Goal: Information Seeking & Learning: Check status

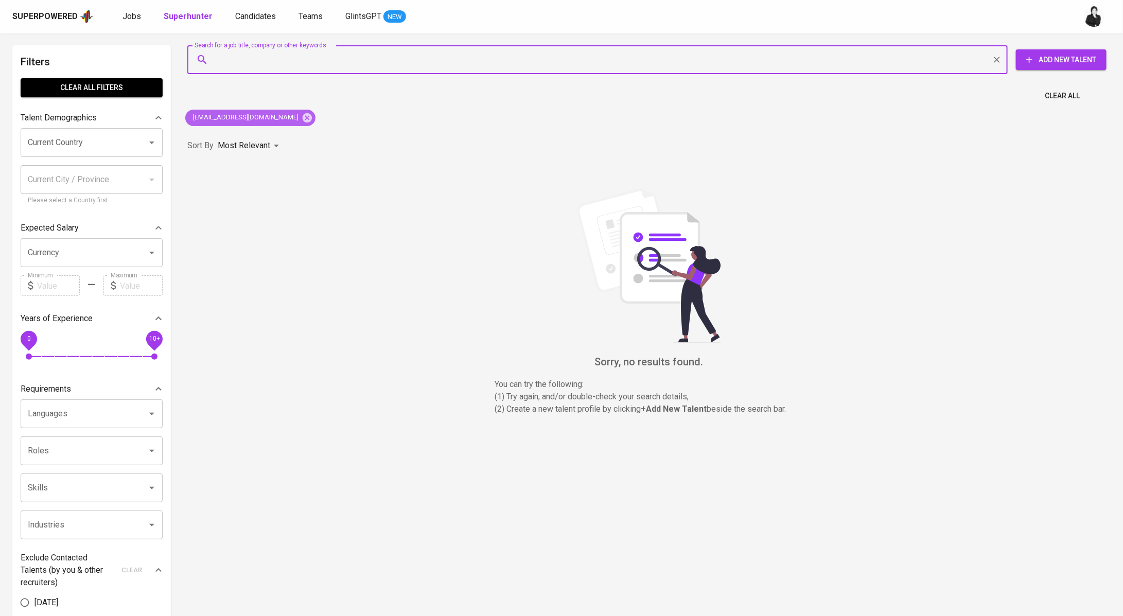
drag, startPoint x: 295, startPoint y: 115, endPoint x: 290, endPoint y: 107, distance: 9.7
click at [302, 115] on icon at bounding box center [307, 117] width 11 height 11
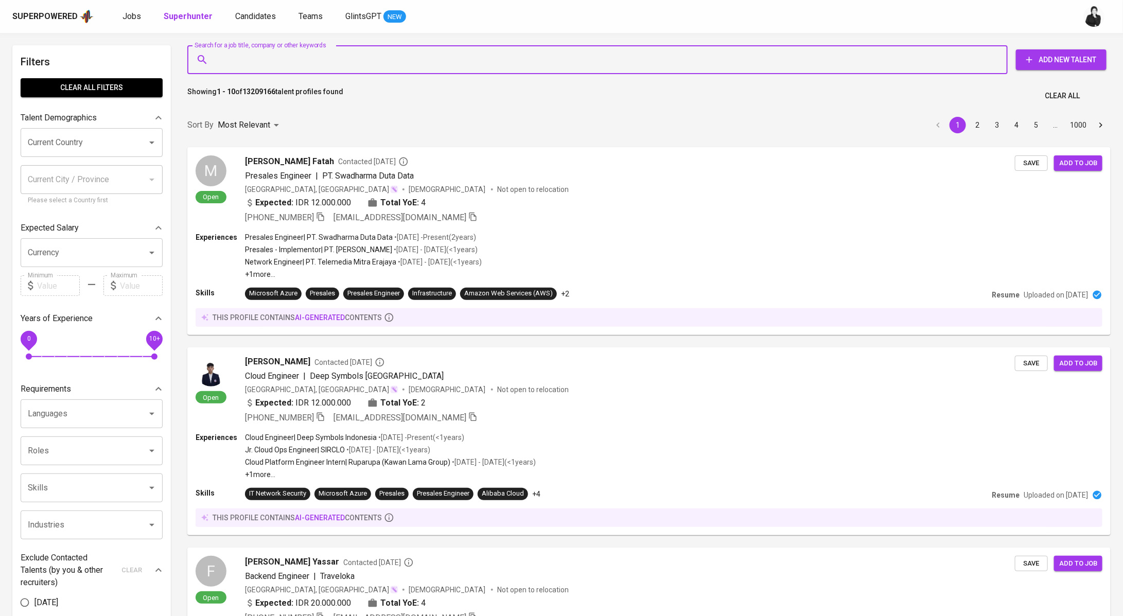
click at [286, 61] on input "Search for a job title, company or other keywords" at bounding box center [599, 60] width 775 height 20
paste input "[EMAIL_ADDRESS][DOMAIN_NAME]"
type input "[EMAIL_ADDRESS][DOMAIN_NAME]"
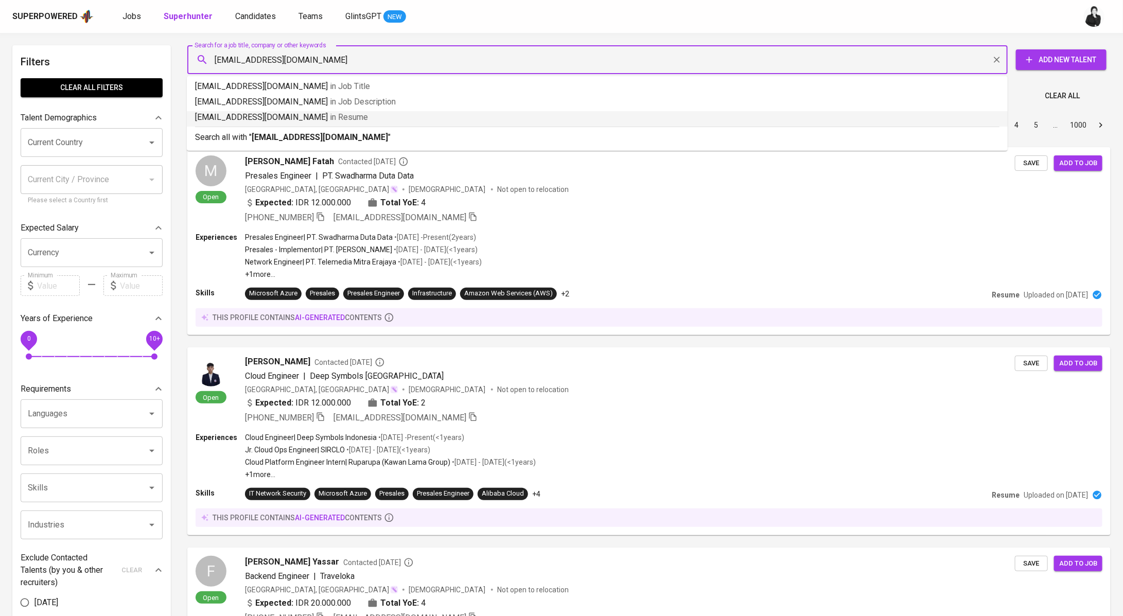
click at [259, 135] on b "[EMAIL_ADDRESS][DOMAIN_NAME]" at bounding box center [320, 137] width 136 height 10
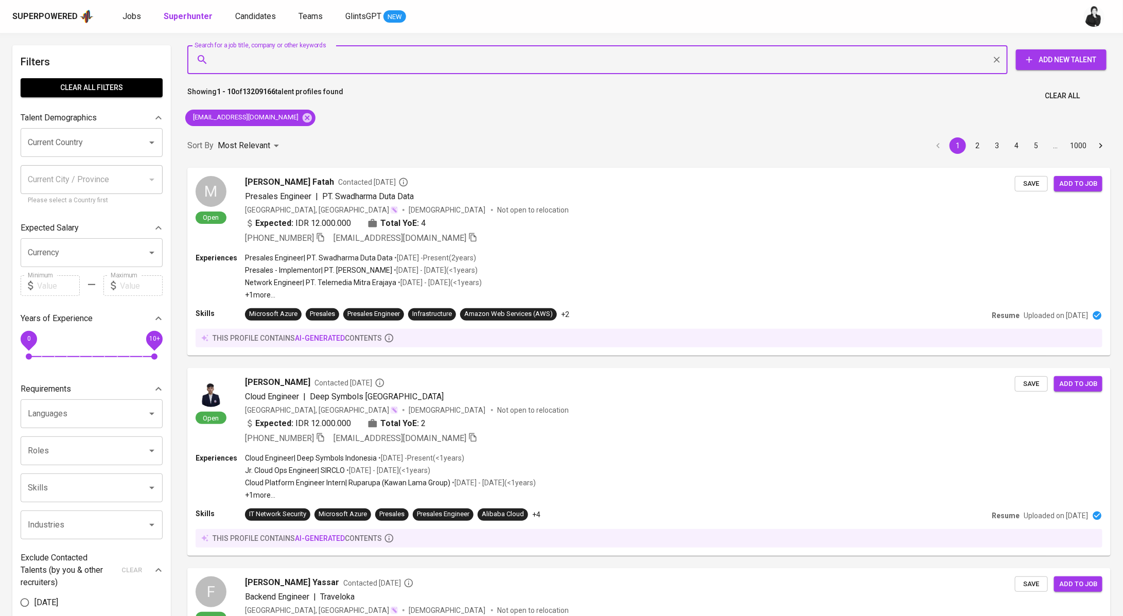
click at [418, 136] on div "Sort By Most Relevant MOST_RELEVANT 1 2 3 4 5 … 1000" at bounding box center [648, 145] width 935 height 31
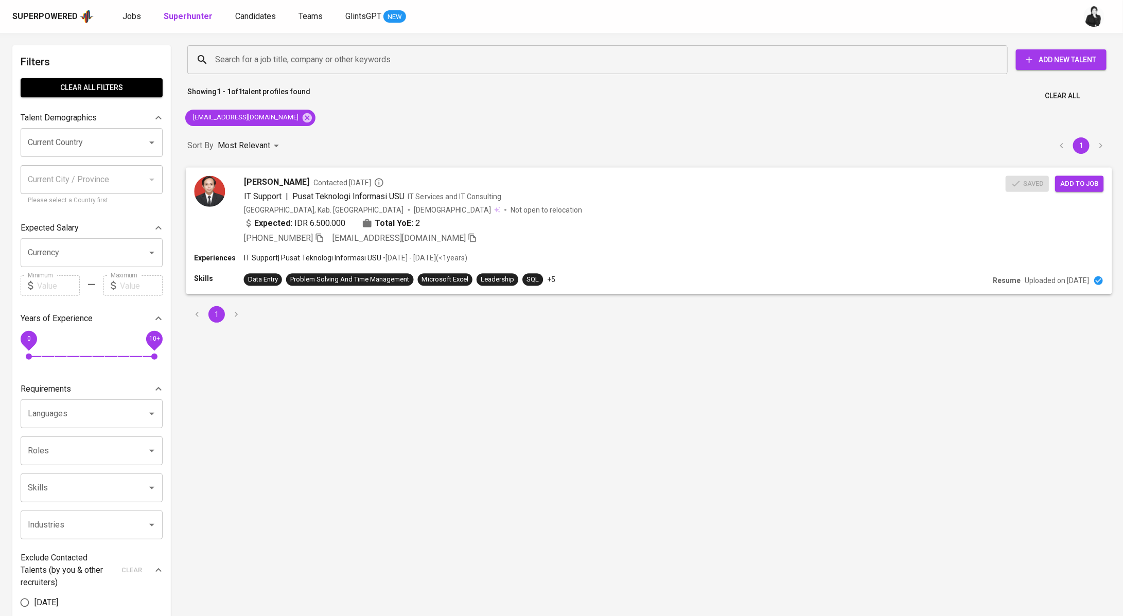
click at [372, 182] on span "Contacted [DATE]" at bounding box center [348, 182] width 70 height 10
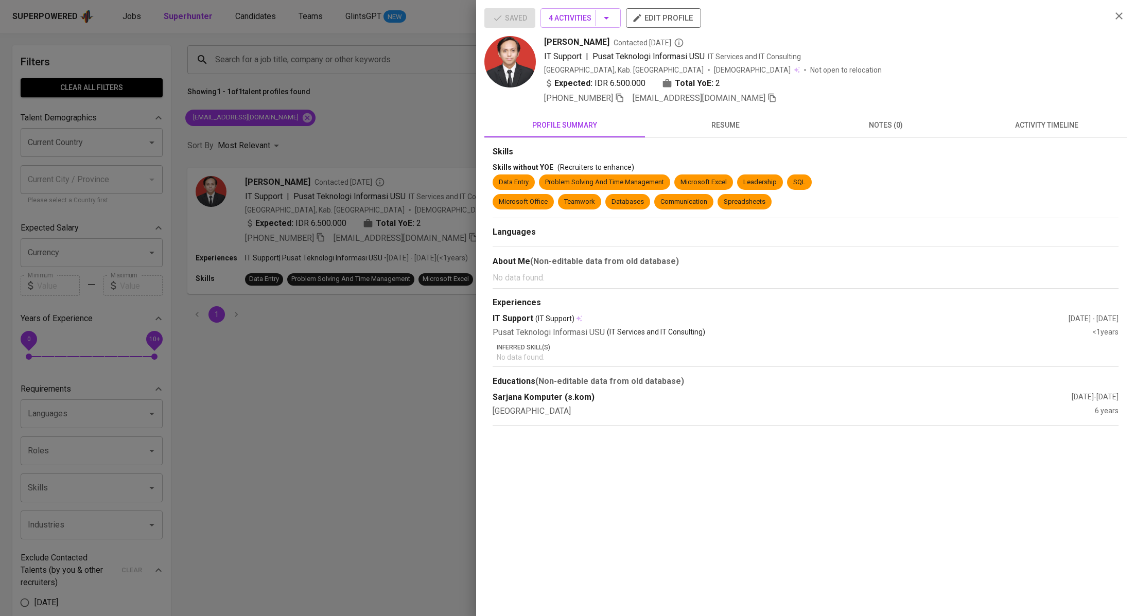
click at [1015, 119] on span "activity timeline" at bounding box center [1046, 125] width 148 height 13
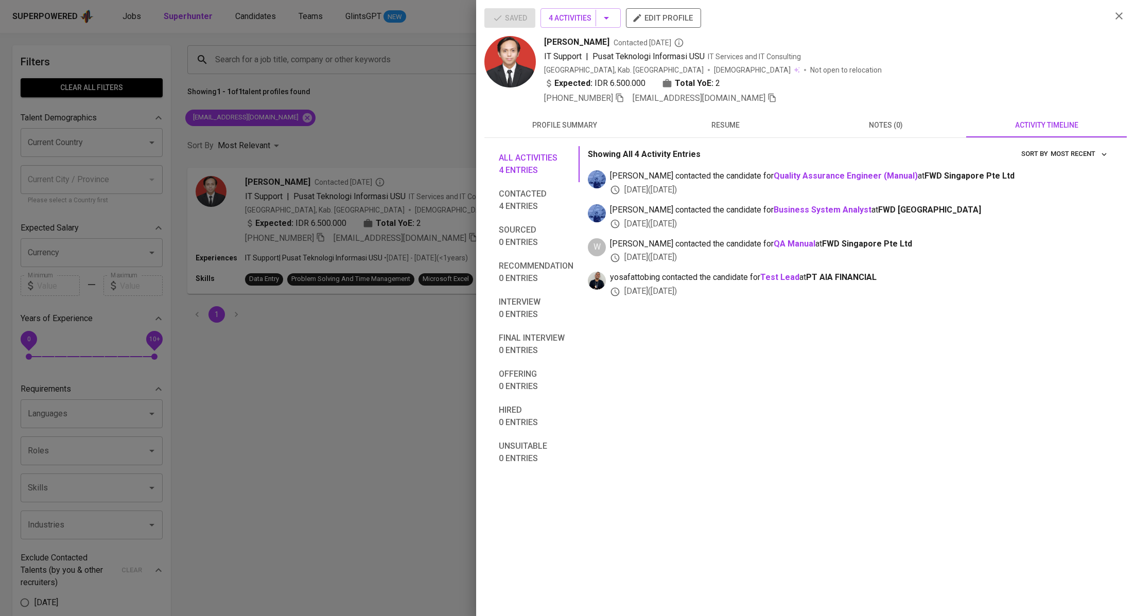
click at [407, 98] on div at bounding box center [567, 308] width 1135 height 616
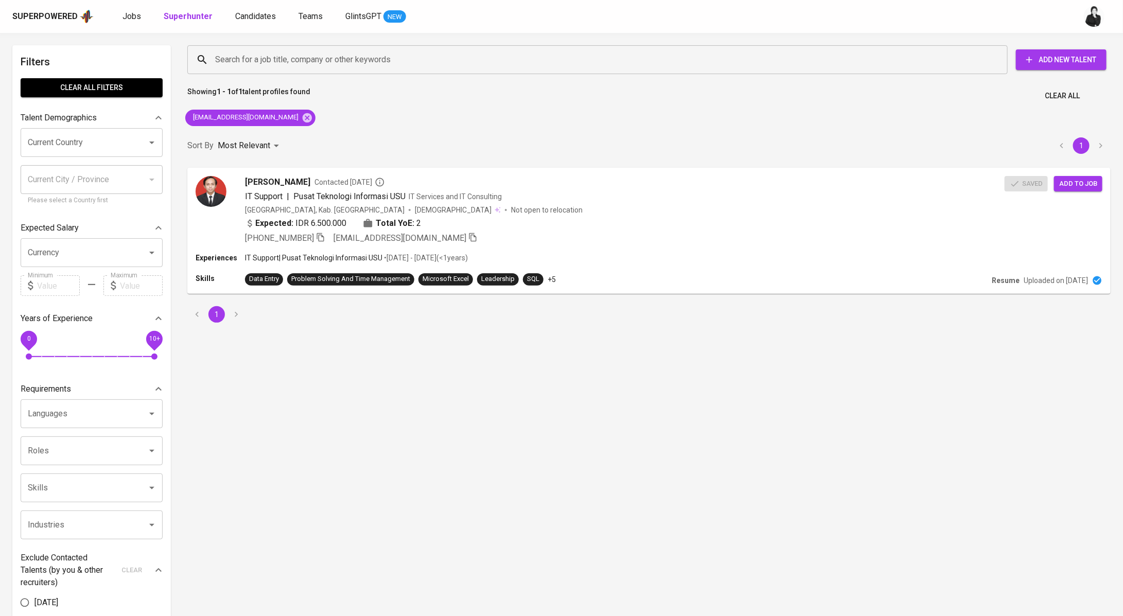
click at [246, 23] on div "Superpowered Jobs Superhunter Candidates Teams GlintsGPT NEW" at bounding box center [544, 16] width 1065 height 15
click at [249, 14] on span "Candidates" at bounding box center [255, 16] width 41 height 10
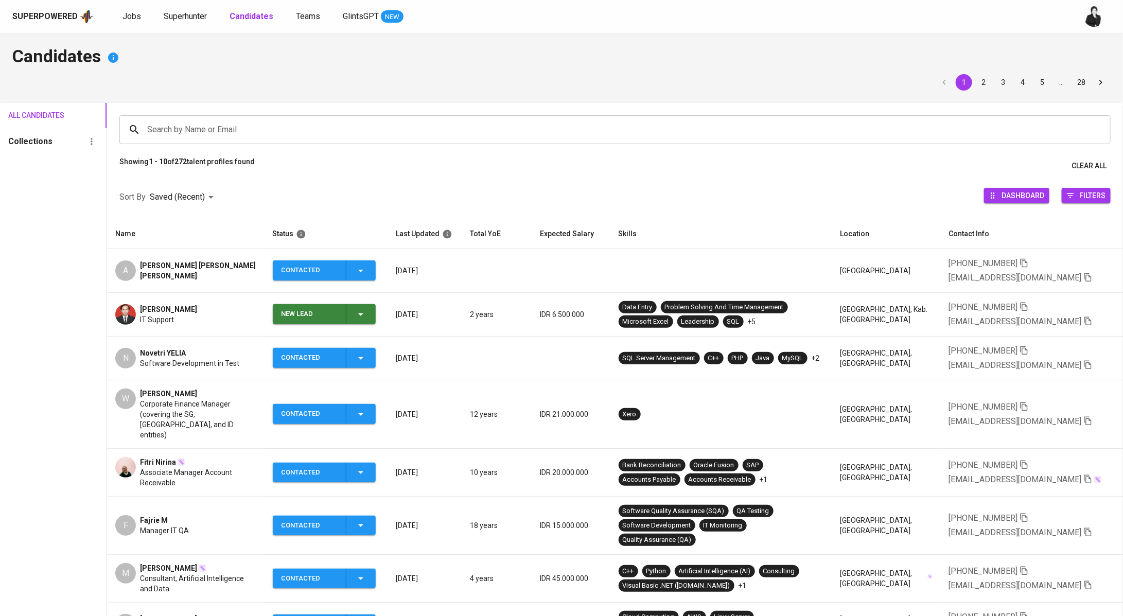
click at [219, 358] on span "Software Development in Test" at bounding box center [189, 363] width 99 height 10
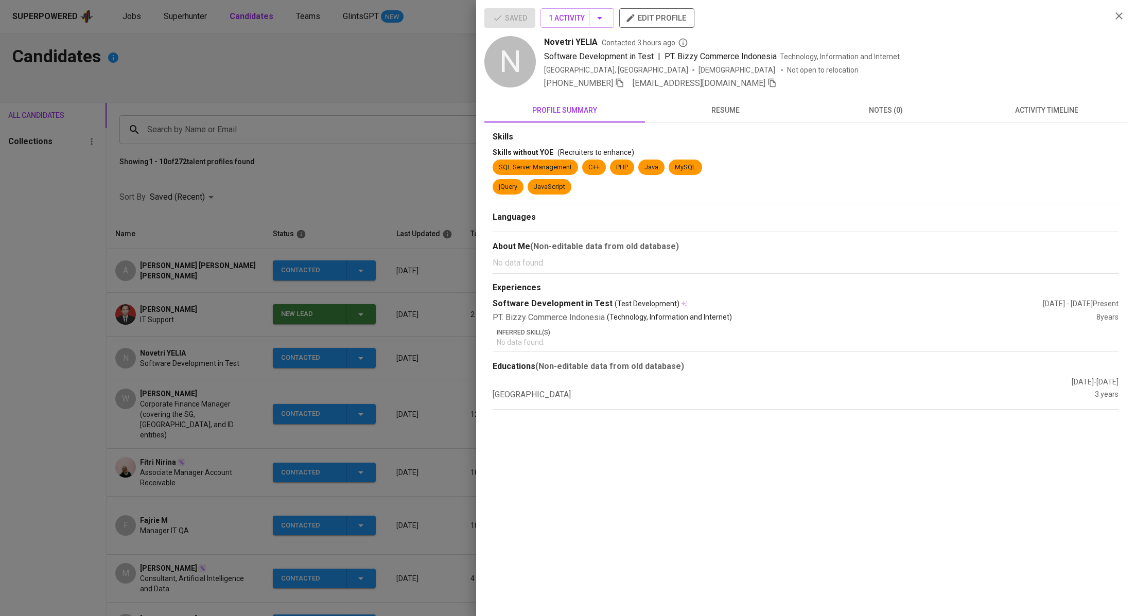
click at [1045, 111] on span "activity timeline" at bounding box center [1046, 110] width 148 height 13
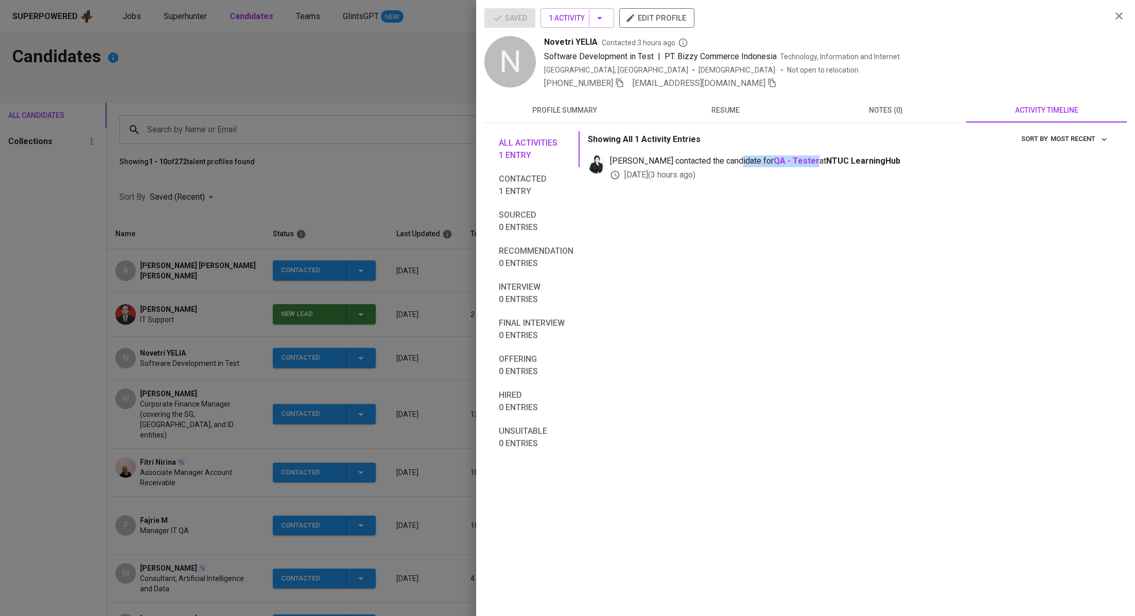
drag, startPoint x: 735, startPoint y: 156, endPoint x: 782, endPoint y: 157, distance: 47.3
click at [782, 157] on span "[PERSON_NAME] contacted the candidate for QA - Tester at NTUC LearningHub" at bounding box center [860, 161] width 500 height 12
copy span "r QA - Tester"
click at [371, 157] on div at bounding box center [567, 308] width 1135 height 616
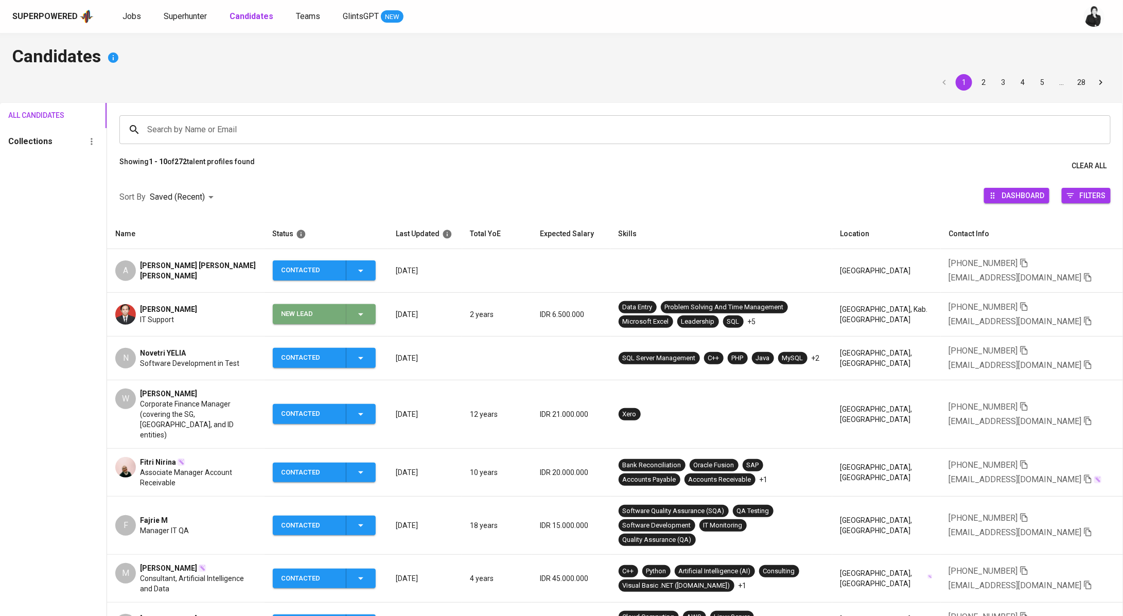
click at [361, 313] on icon "button" at bounding box center [360, 314] width 12 height 12
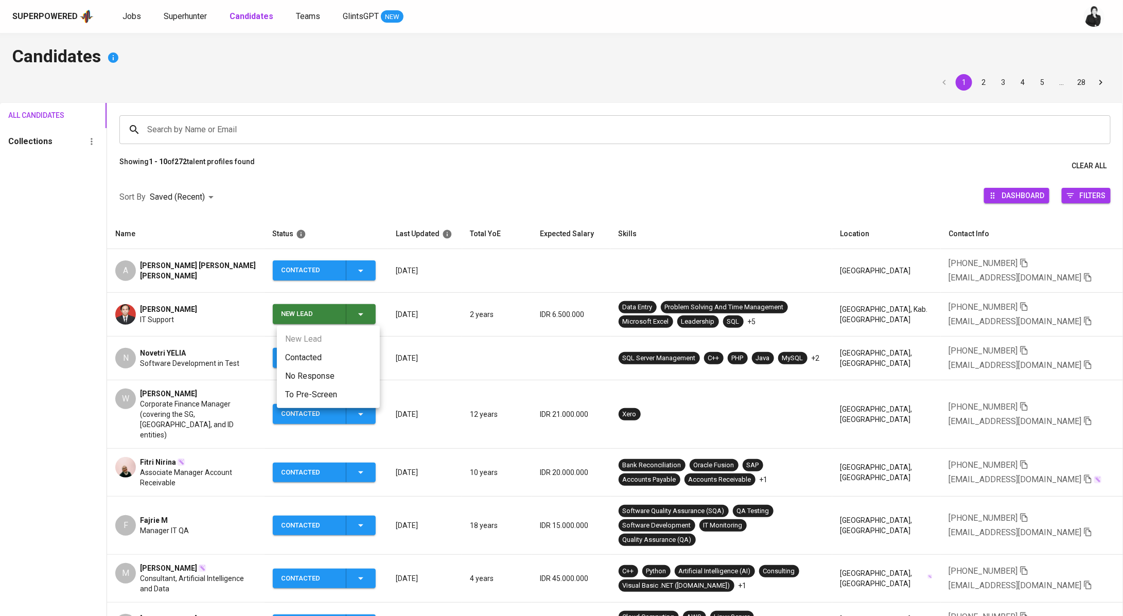
click at [282, 361] on li "Contacted" at bounding box center [328, 357] width 103 height 19
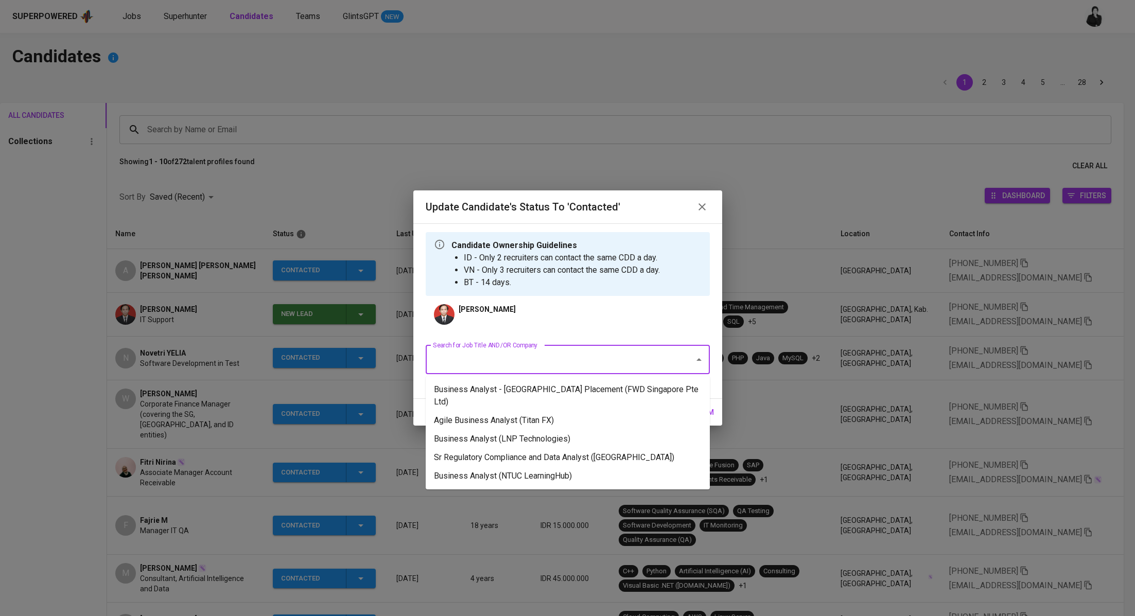
click at [514, 356] on input "Search for Job Title AND/OR Company" at bounding box center [553, 360] width 246 height 20
paste input "r QA - Tester"
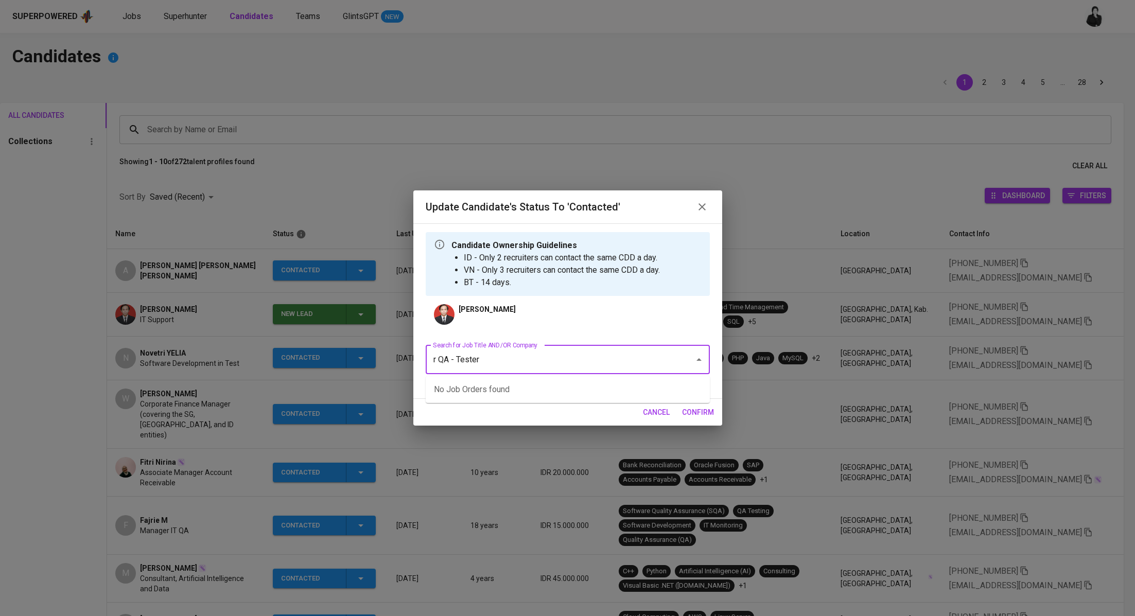
click at [437, 363] on input "r QA - Tester" at bounding box center [553, 360] width 246 height 20
click at [484, 386] on li "QA - Tester (NTUC LearningHub)" at bounding box center [568, 389] width 284 height 19
type input "QA - Tester"
click at [699, 416] on span "confirm" at bounding box center [698, 412] width 32 height 13
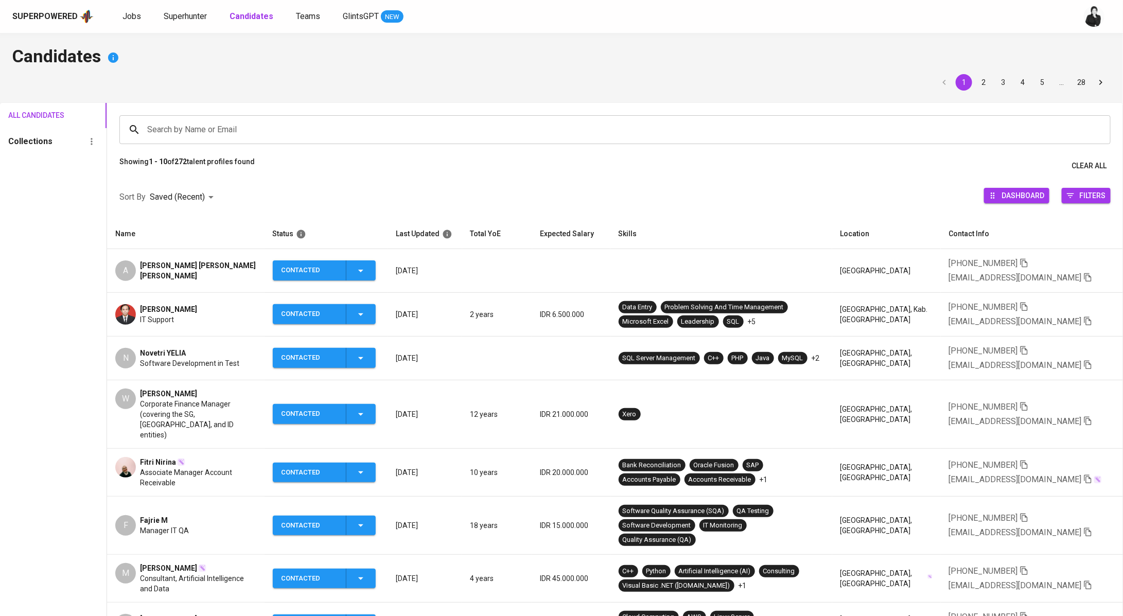
drag, startPoint x: 225, startPoint y: 310, endPoint x: 137, endPoint y: 307, distance: 87.5
click at [137, 307] on div "[PERSON_NAME] IT Support" at bounding box center [185, 314] width 140 height 21
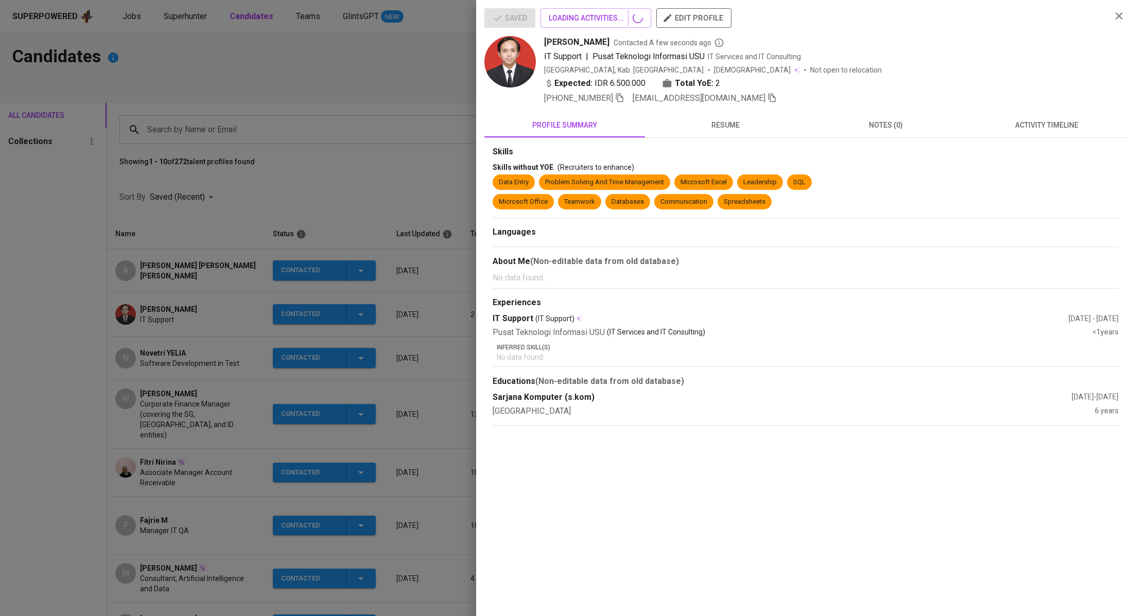
copy span "[PERSON_NAME]"
click at [267, 79] on div at bounding box center [567, 308] width 1135 height 616
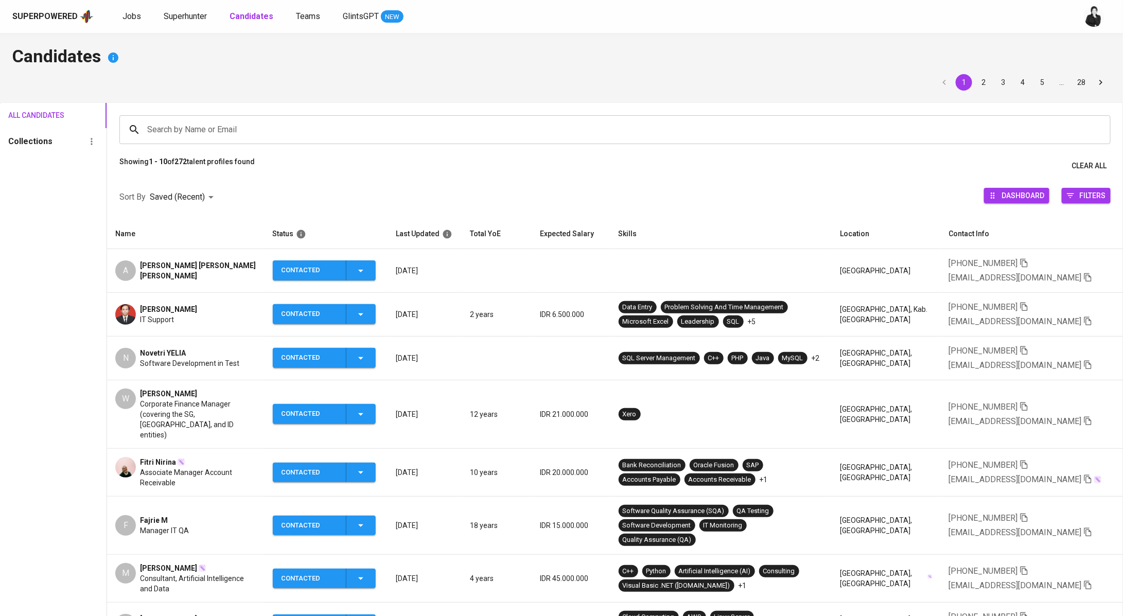
click at [161, 14] on div "Jobs Superhunter Candidates Teams GlintsGPT NEW" at bounding box center [262, 16] width 281 height 13
click at [180, 24] on div "Superpowered Jobs Superhunter Candidates Teams GlintsGPT NEW" at bounding box center [544, 16] width 1065 height 15
click at [182, 19] on span "Superhunter" at bounding box center [185, 16] width 43 height 10
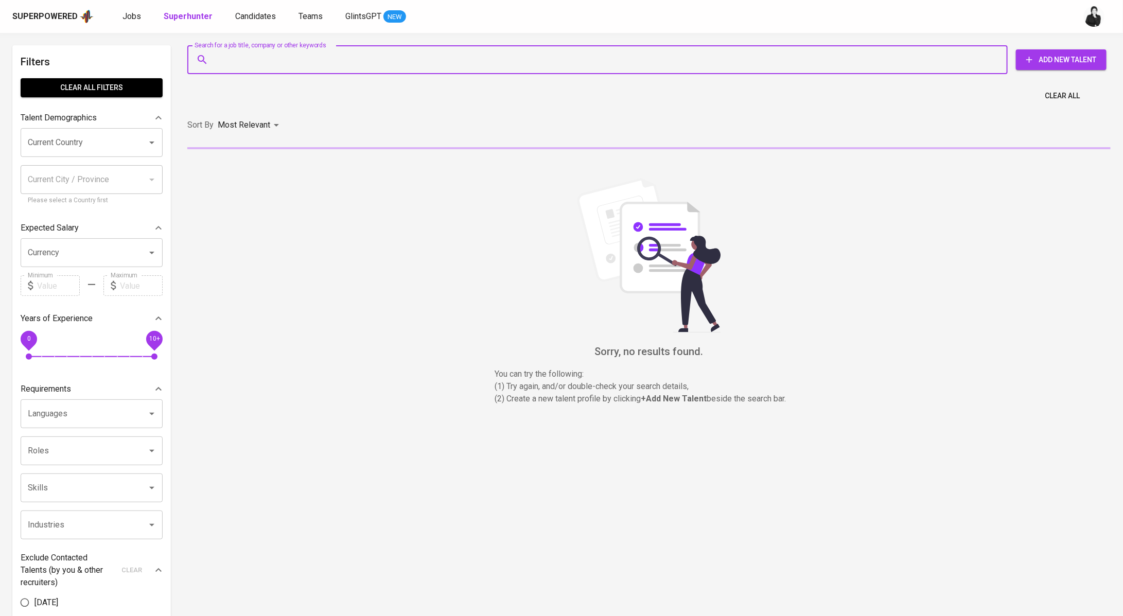
click at [308, 58] on input "Search for a job title, company or other keywords" at bounding box center [599, 60] width 775 height 20
paste input "[EMAIL_ADDRESS][DOMAIN_NAME]"
type input "[EMAIL_ADDRESS][DOMAIN_NAME]"
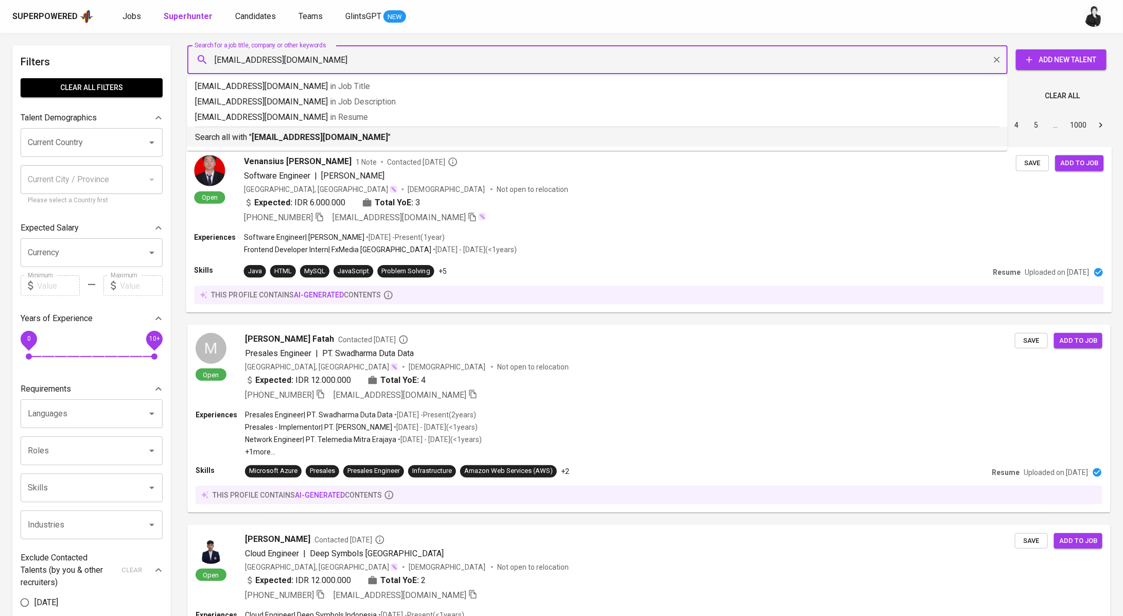
drag, startPoint x: 324, startPoint y: 135, endPoint x: 406, endPoint y: 274, distance: 161.0
click at [324, 135] on b "[EMAIL_ADDRESS][DOMAIN_NAME]" at bounding box center [320, 137] width 136 height 10
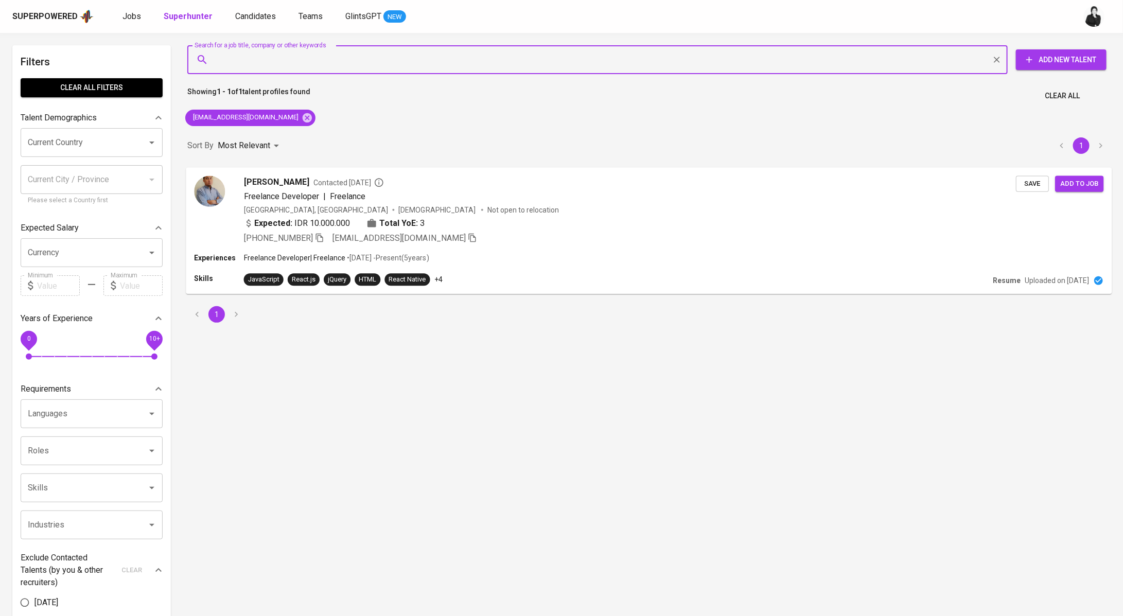
click at [347, 181] on span "Contacted [DATE]" at bounding box center [348, 182] width 70 height 10
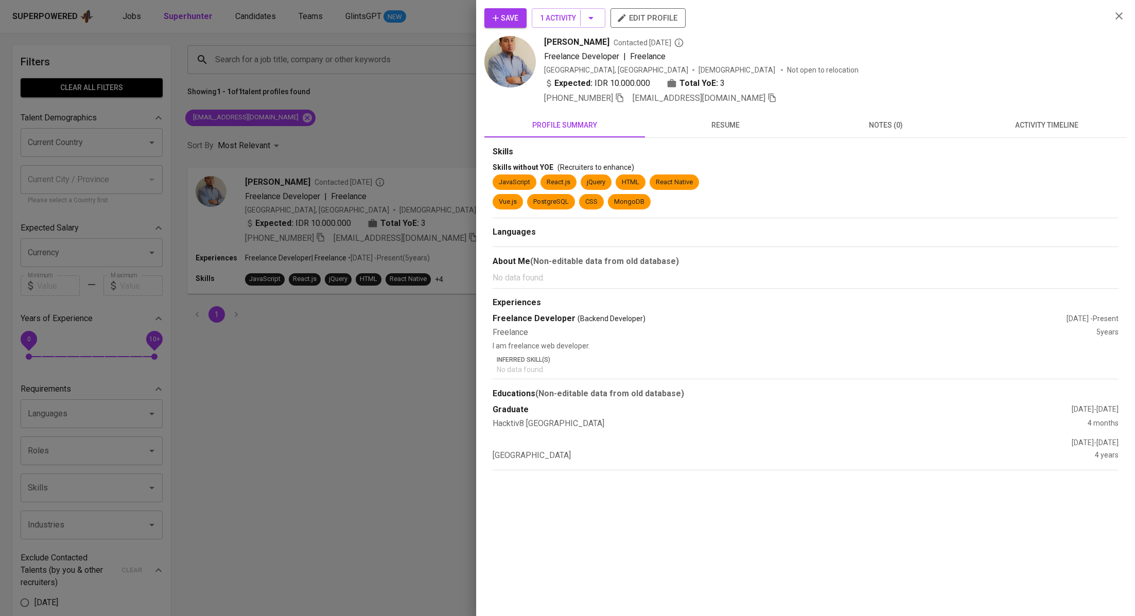
click at [1055, 130] on span "activity timeline" at bounding box center [1046, 125] width 148 height 13
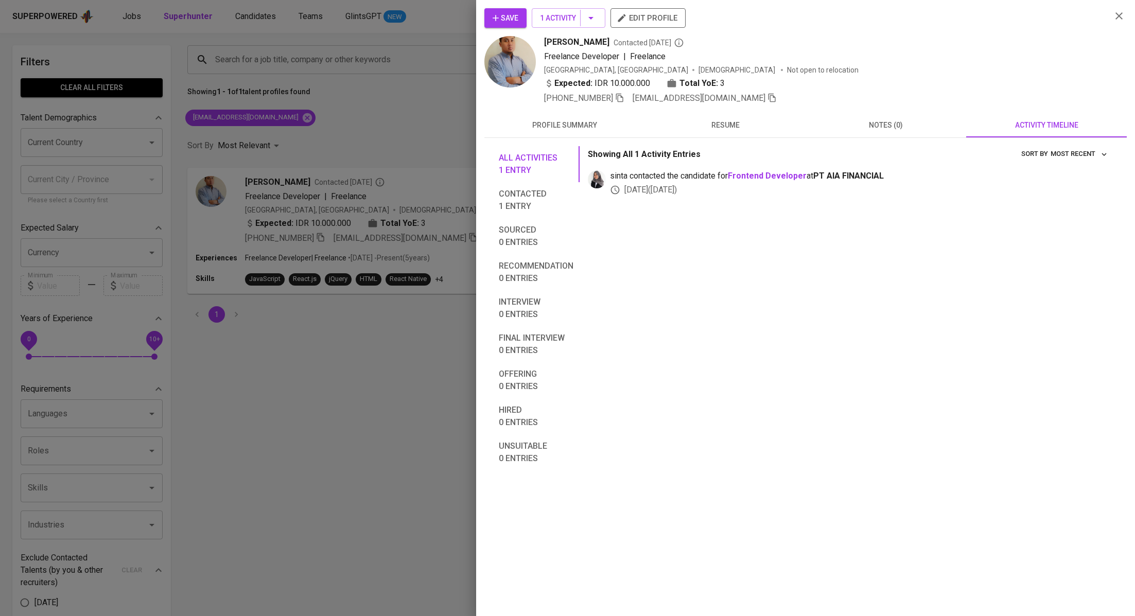
click at [535, 125] on span "profile summary" at bounding box center [564, 125] width 148 height 13
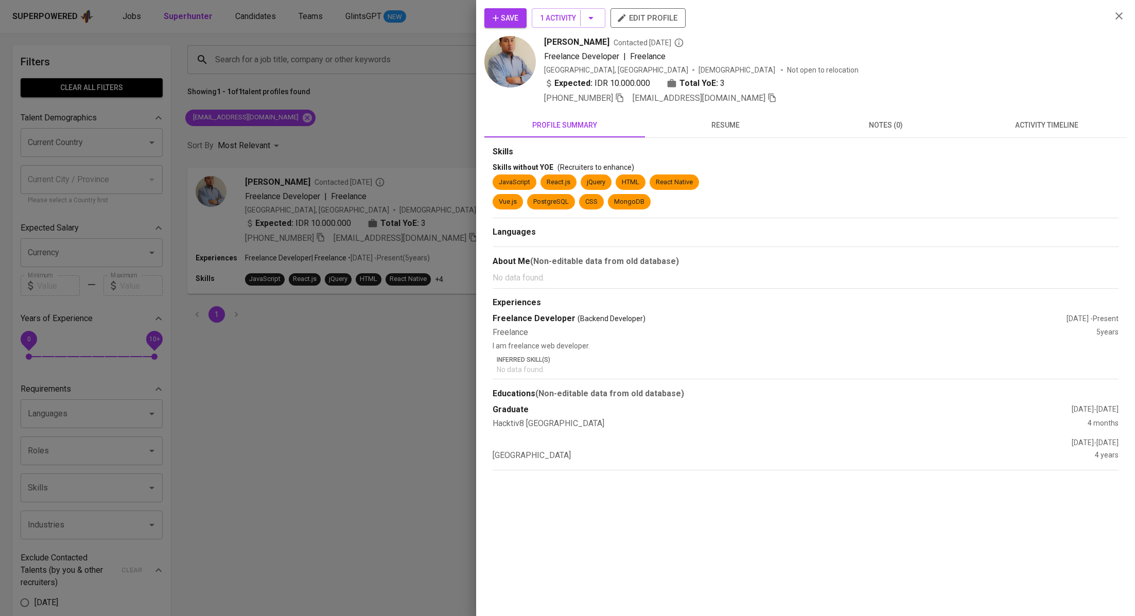
click at [441, 126] on div at bounding box center [567, 308] width 1135 height 616
